Goal: Navigation & Orientation: Find specific page/section

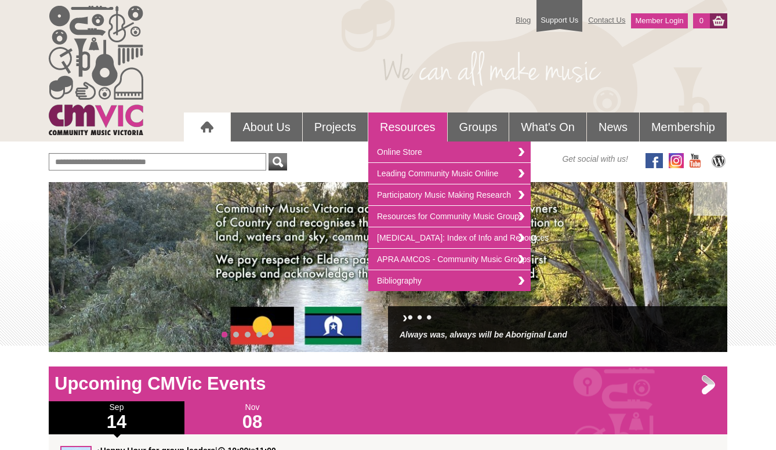
click at [409, 129] on link "Resources" at bounding box center [407, 126] width 79 height 29
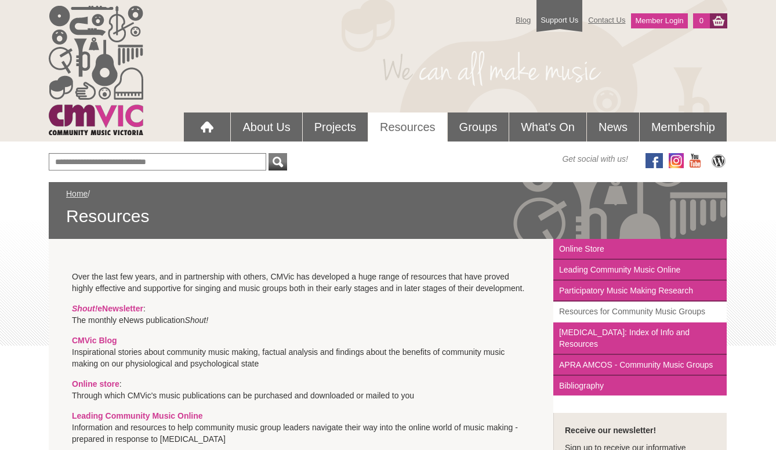
click at [594, 315] on link "Resources for Community Music Groups" at bounding box center [639, 311] width 173 height 21
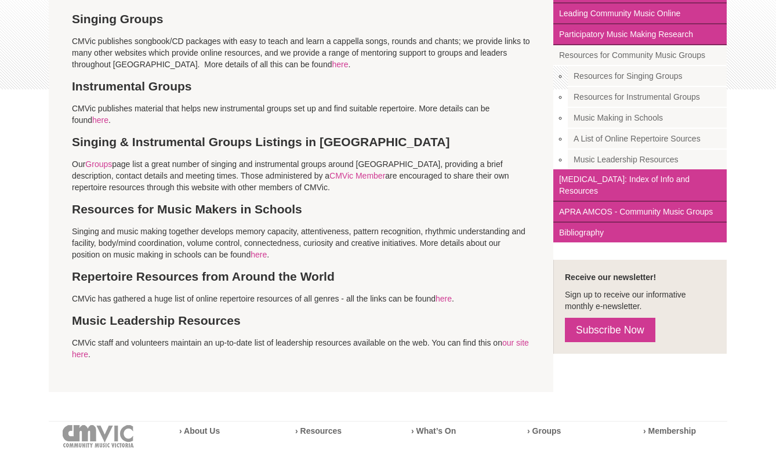
scroll to position [274, 0]
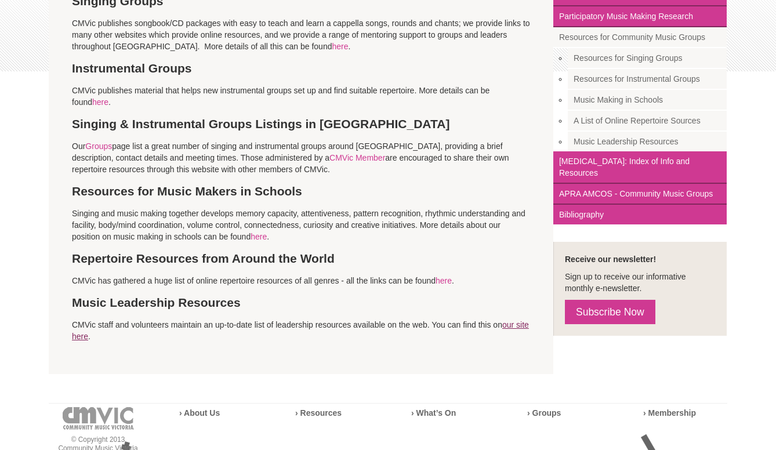
click at [90, 337] on link "our site here" at bounding box center [300, 330] width 457 height 21
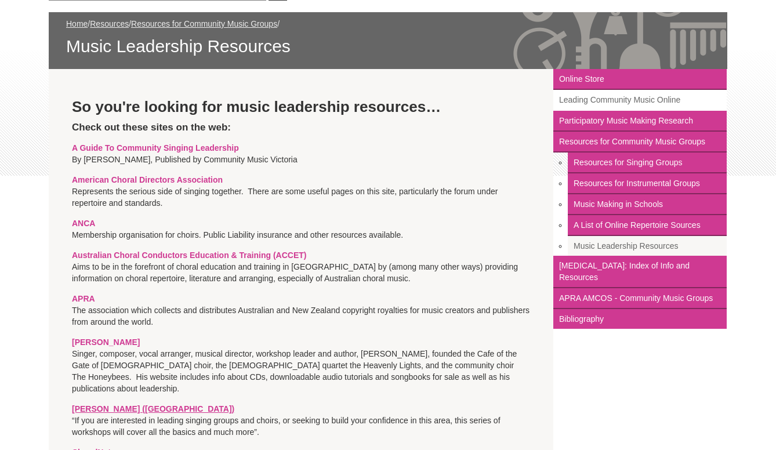
scroll to position [172, 0]
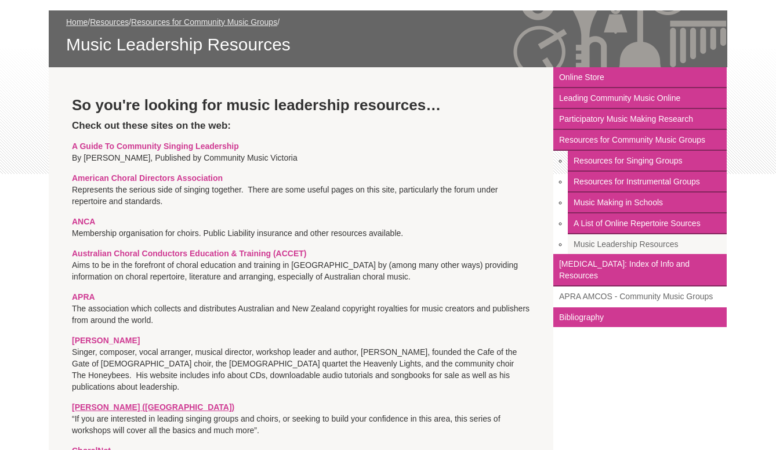
click at [574, 286] on link "APRA AMCOS - Community Music Groups" at bounding box center [639, 296] width 173 height 21
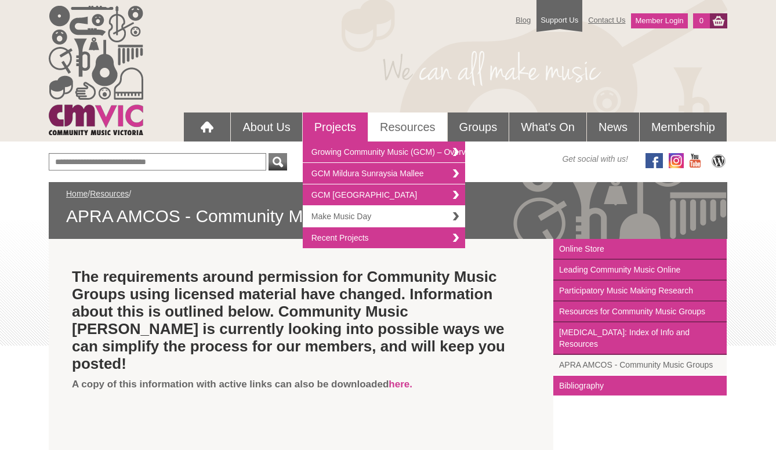
click at [340, 225] on link "Make Music Day" at bounding box center [384, 216] width 162 height 21
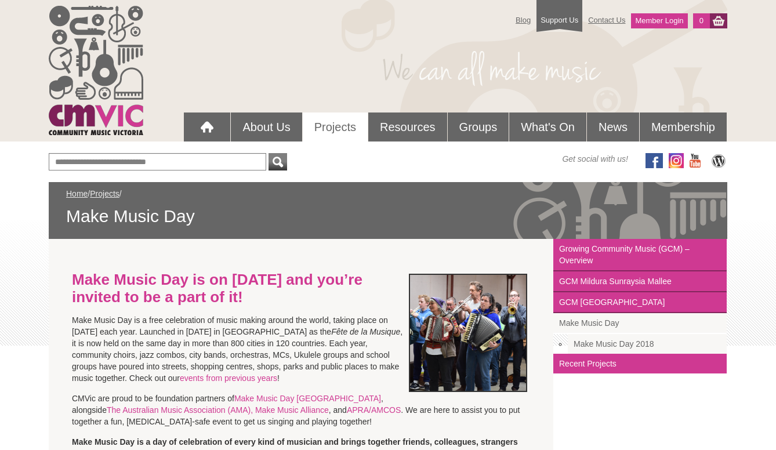
click at [111, 130] on img at bounding box center [96, 70] width 94 height 129
